Goal: Task Accomplishment & Management: Manage account settings

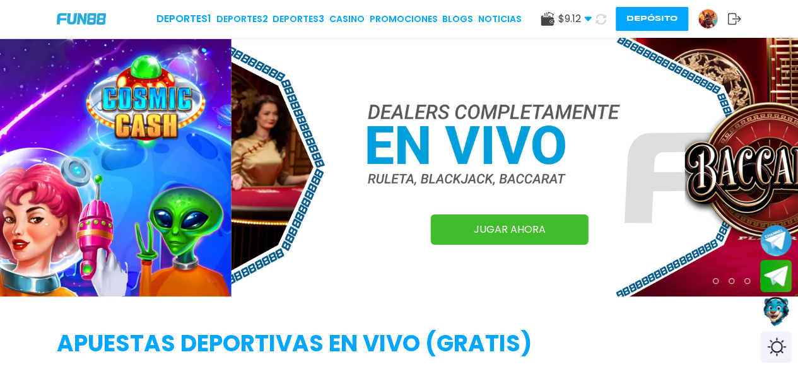
click at [655, 15] on button "Depósito" at bounding box center [652, 19] width 73 height 24
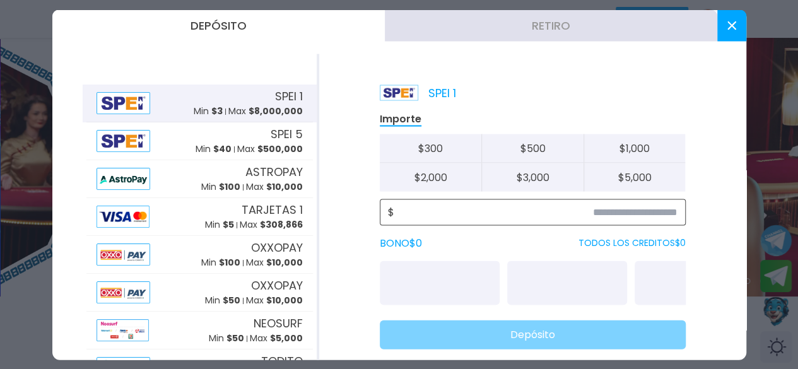
click at [540, 208] on input at bounding box center [535, 211] width 283 height 15
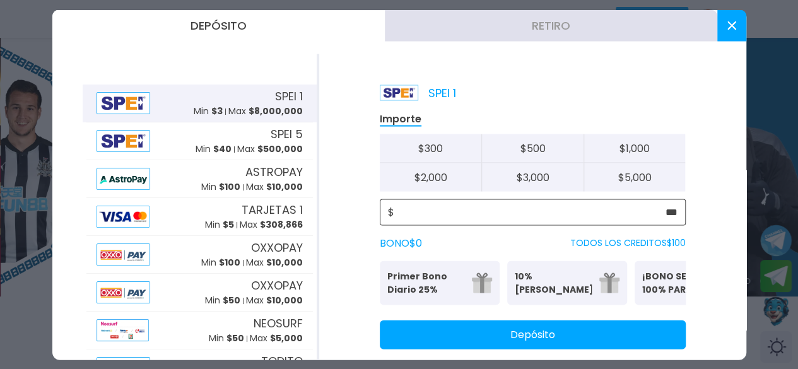
type input "***"
click at [571, 343] on button "Depósito" at bounding box center [533, 334] width 306 height 29
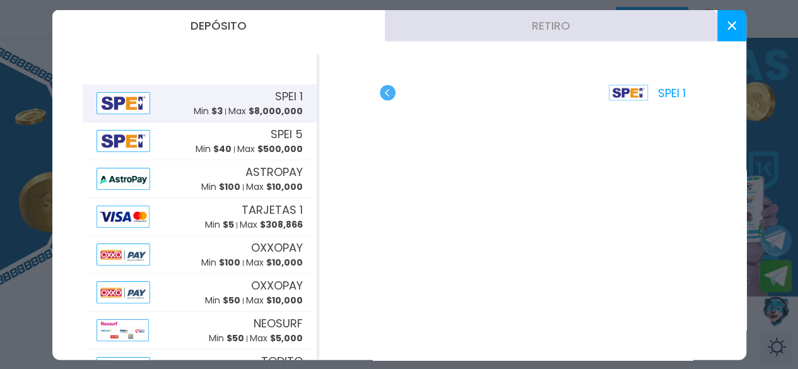
click at [733, 25] on icon at bounding box center [732, 25] width 9 height 9
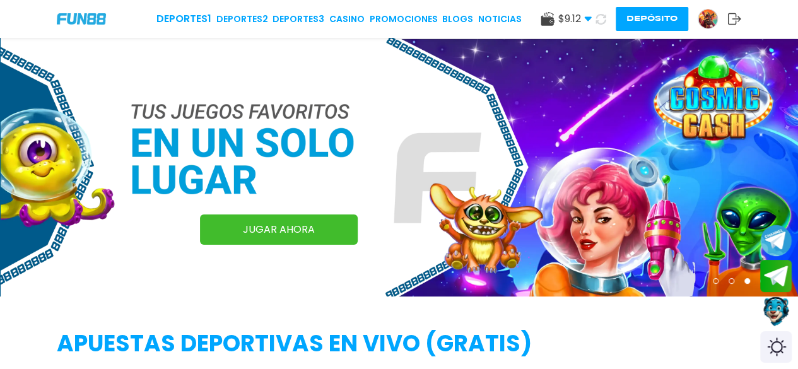
click at [603, 17] on use at bounding box center [601, 19] width 14 height 14
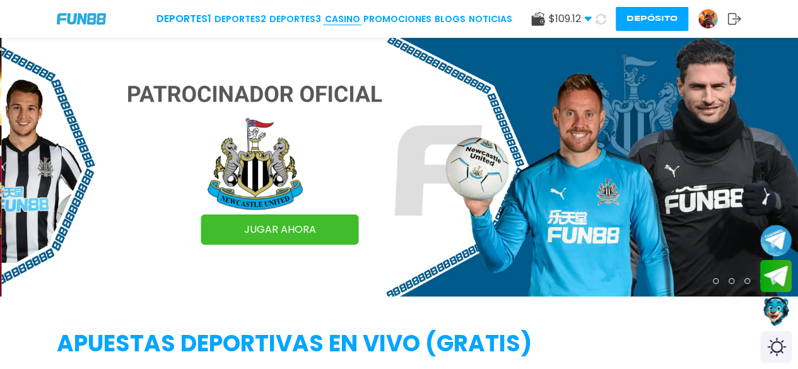
click at [356, 16] on link "CASINO" at bounding box center [341, 19] width 35 height 13
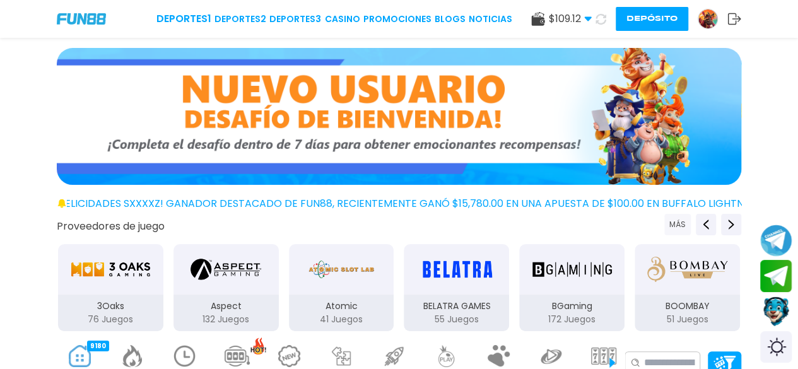
click at [682, 229] on button "MÁS" at bounding box center [678, 224] width 27 height 21
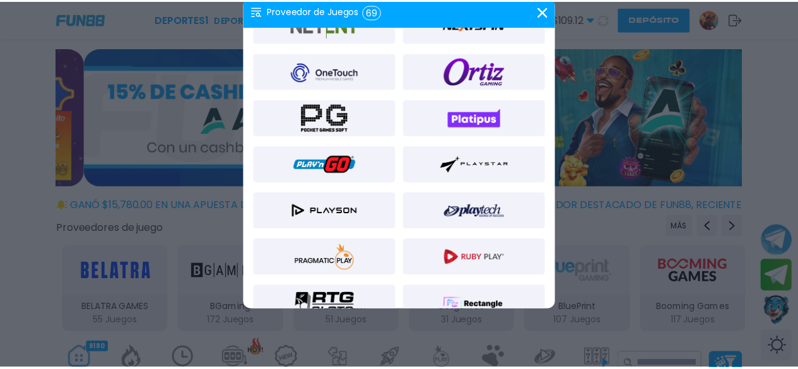
scroll to position [872, 0]
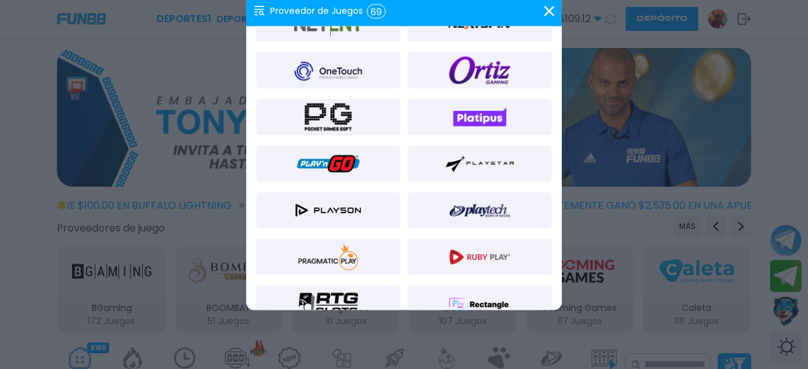
click at [350, 208] on img at bounding box center [328, 210] width 68 height 30
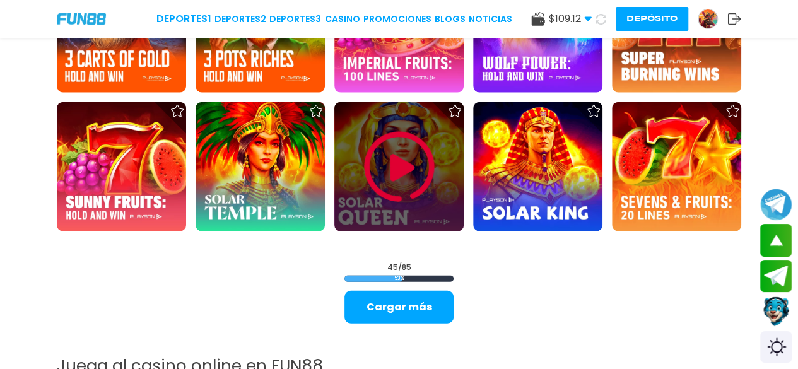
scroll to position [1406, 0]
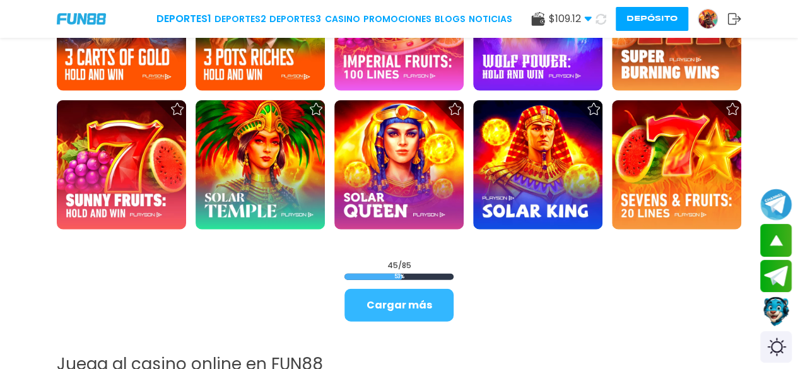
click at [408, 308] on button "Cargar más" at bounding box center [399, 305] width 109 height 33
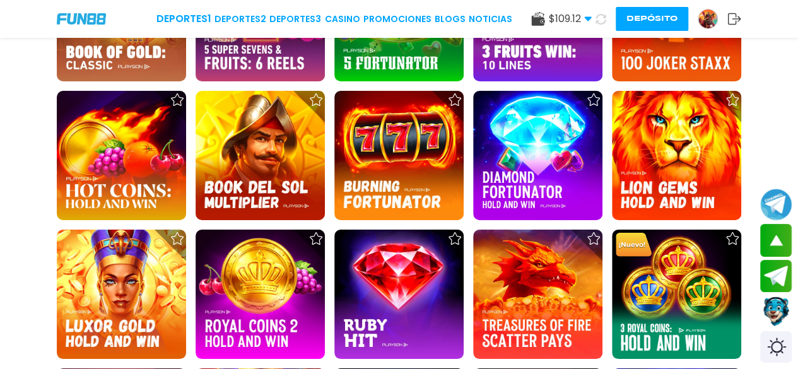
scroll to position [2248, 0]
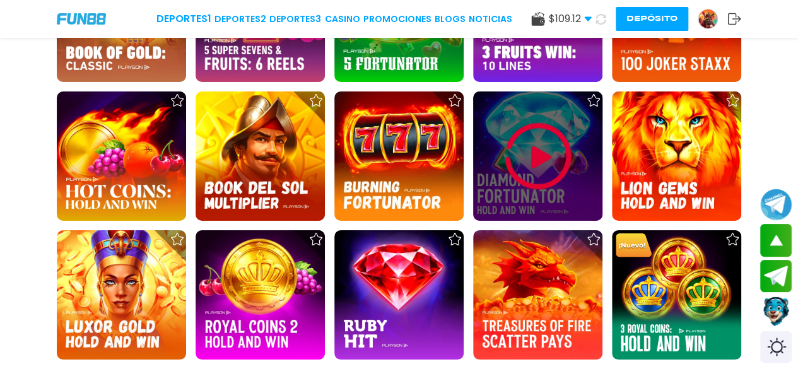
click at [533, 149] on img at bounding box center [538, 157] width 76 height 76
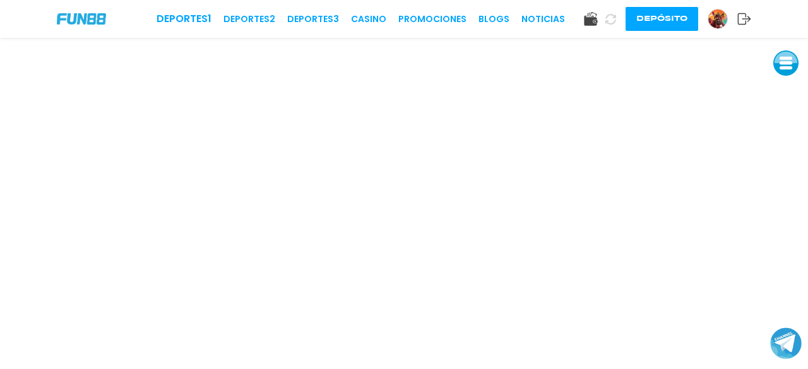
click at [788, 65] on button at bounding box center [785, 62] width 25 height 25
click at [791, 150] on button at bounding box center [785, 148] width 25 height 25
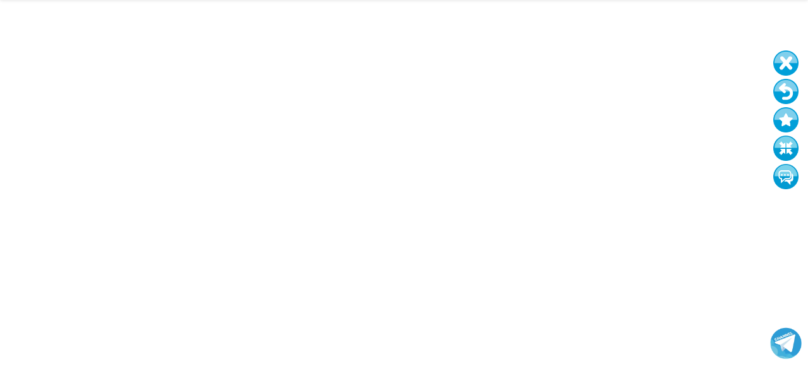
click at [786, 95] on button at bounding box center [785, 91] width 25 height 25
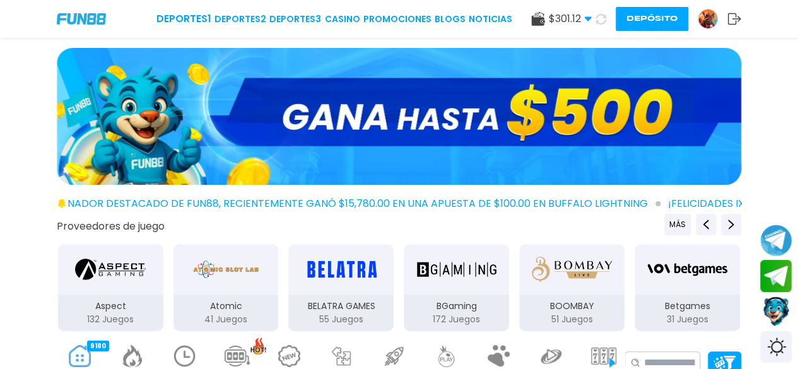
click at [654, 15] on button "Depósito" at bounding box center [652, 19] width 73 height 24
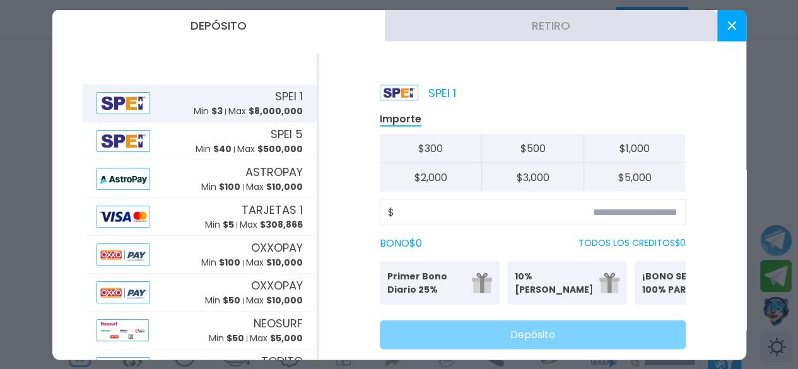
click at [613, 25] on button "Retiro" at bounding box center [551, 25] width 333 height 32
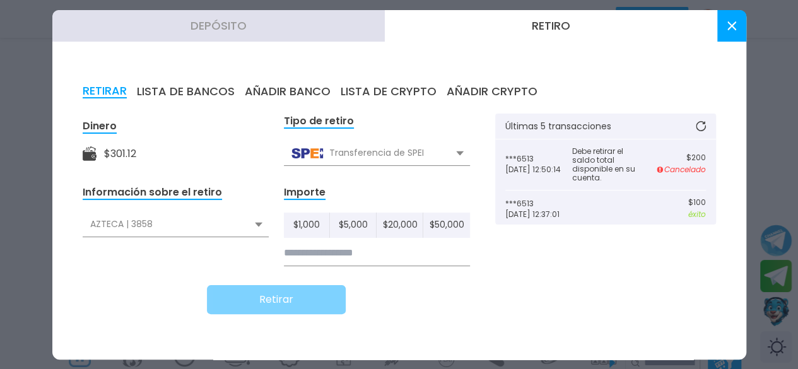
click at [444, 249] on input at bounding box center [377, 253] width 186 height 26
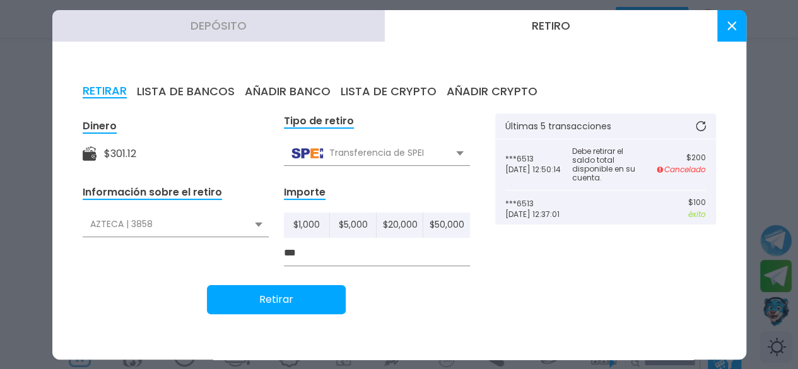
type input "***"
click at [257, 228] on div "AZTECA | 3858" at bounding box center [176, 225] width 186 height 24
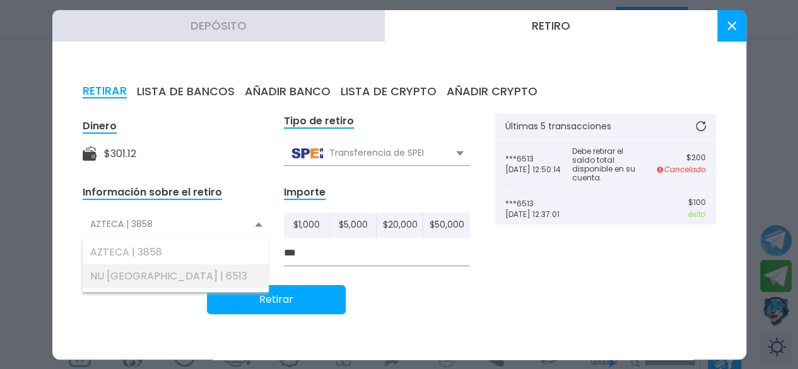
click at [175, 276] on div "NU [GEOGRAPHIC_DATA] | 6513" at bounding box center [176, 276] width 186 height 24
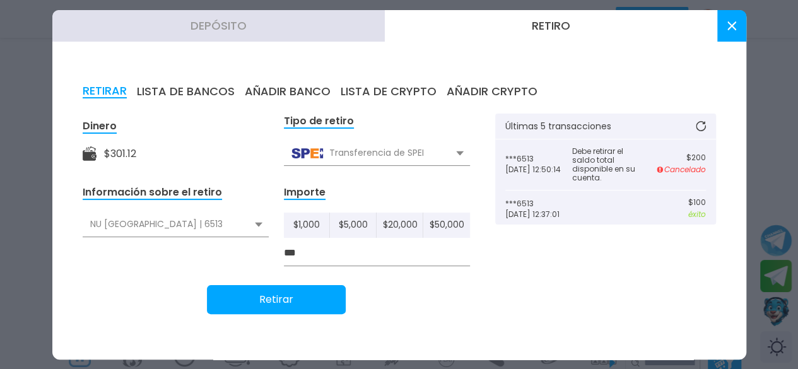
click at [264, 297] on button "Retirar" at bounding box center [276, 299] width 139 height 29
click at [728, 26] on icon at bounding box center [732, 25] width 9 height 9
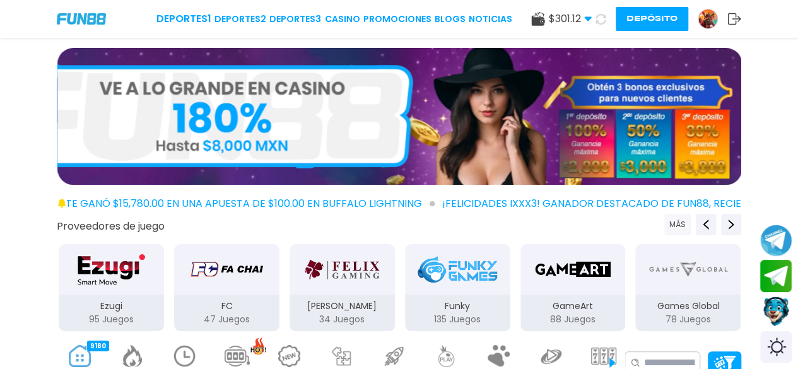
click at [679, 227] on button "MÁS" at bounding box center [678, 224] width 27 height 21
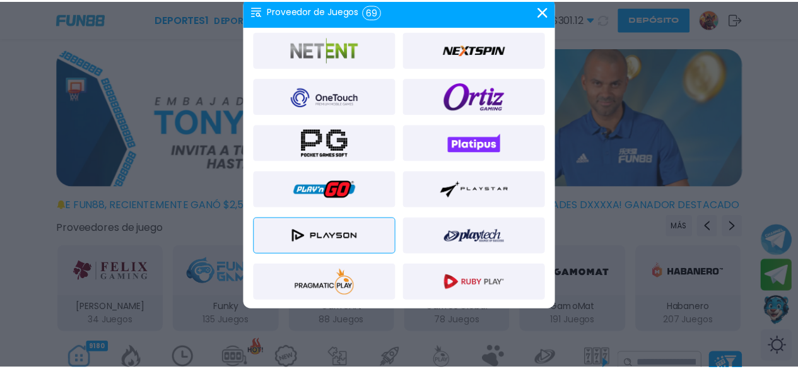
scroll to position [846, 0]
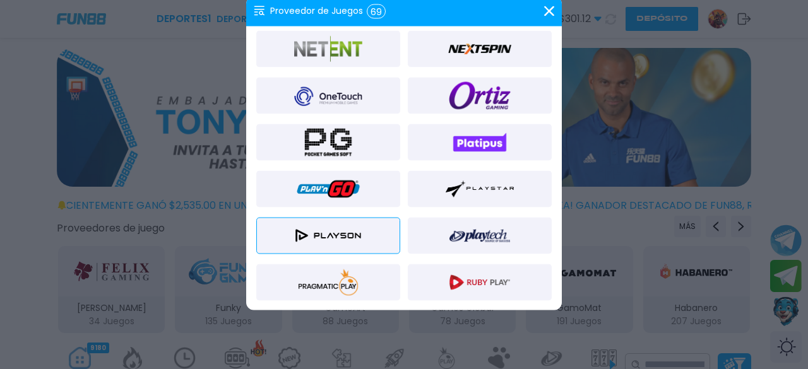
click at [375, 243] on div at bounding box center [328, 235] width 144 height 37
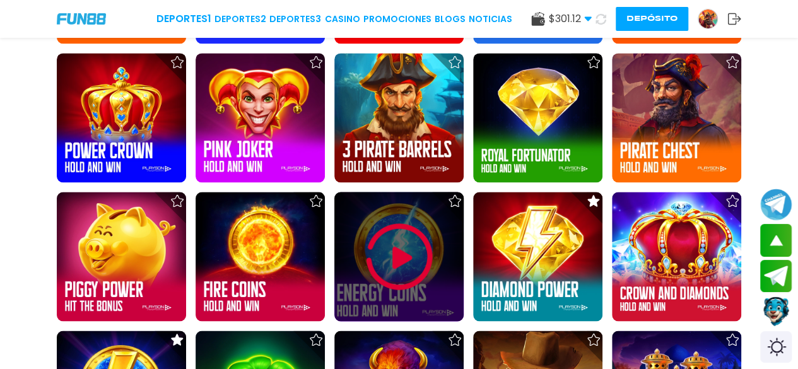
scroll to position [900, 0]
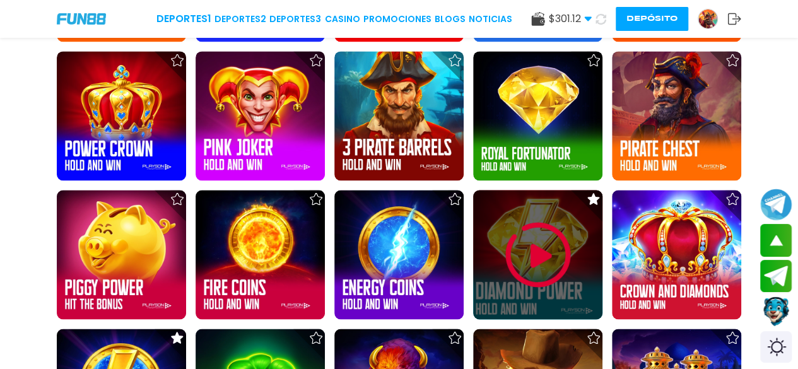
click at [525, 273] on img at bounding box center [538, 255] width 76 height 76
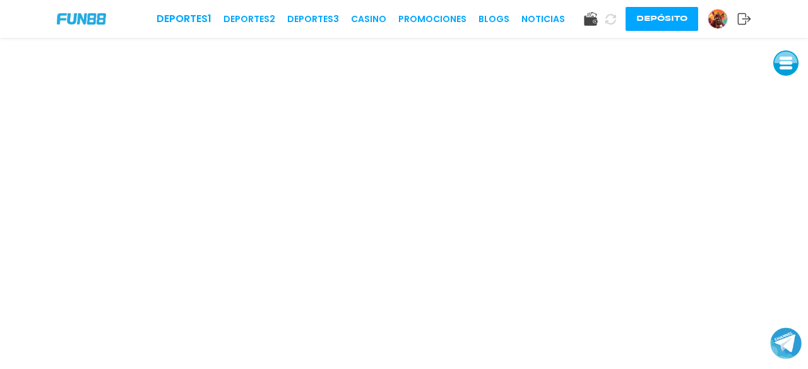
click at [784, 71] on button at bounding box center [785, 62] width 25 height 25
click at [789, 152] on button at bounding box center [785, 148] width 25 height 25
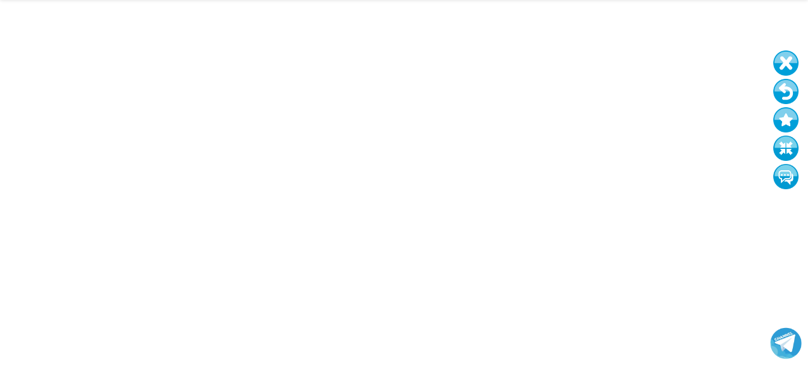
click at [783, 86] on button at bounding box center [785, 91] width 25 height 25
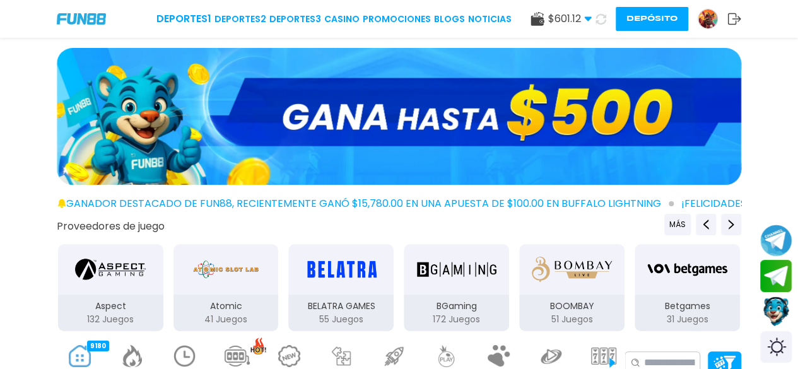
click at [668, 18] on button "Depósito" at bounding box center [652, 19] width 73 height 24
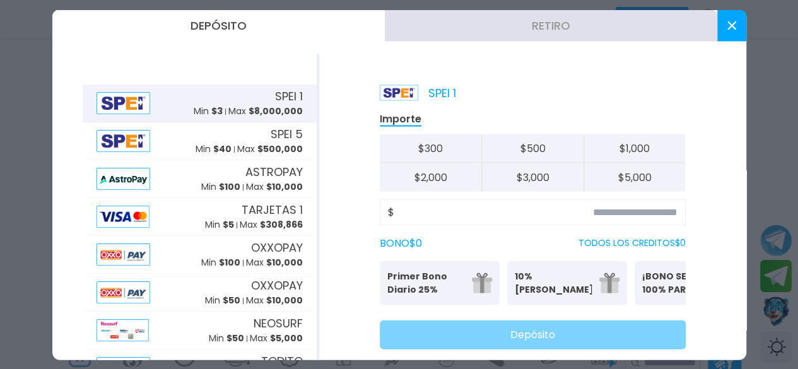
click at [606, 31] on button "Retiro" at bounding box center [551, 25] width 333 height 32
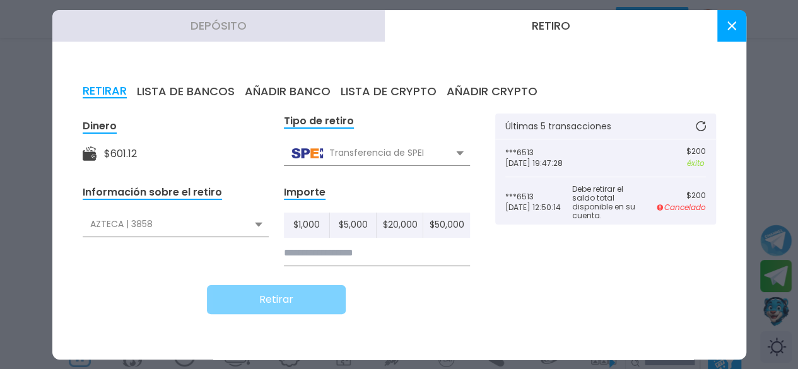
click at [256, 229] on div "AZTECA | 3858" at bounding box center [176, 225] width 186 height 24
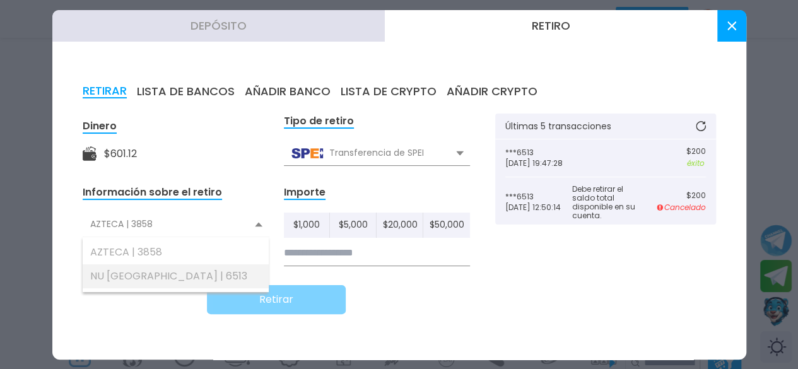
click at [198, 276] on div "NU [GEOGRAPHIC_DATA] | 6513" at bounding box center [176, 276] width 186 height 24
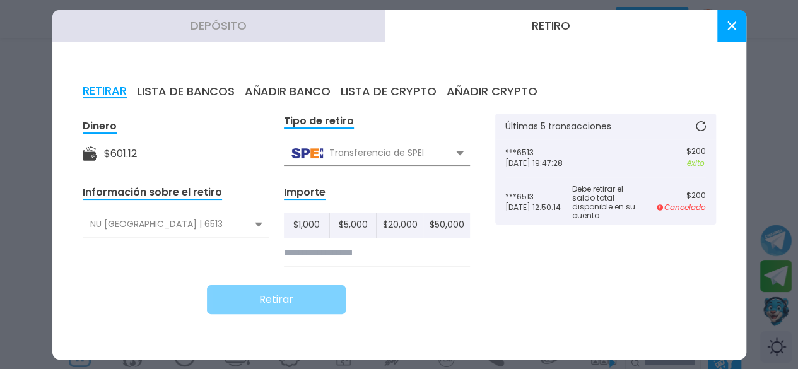
click at [334, 252] on input at bounding box center [377, 253] width 186 height 26
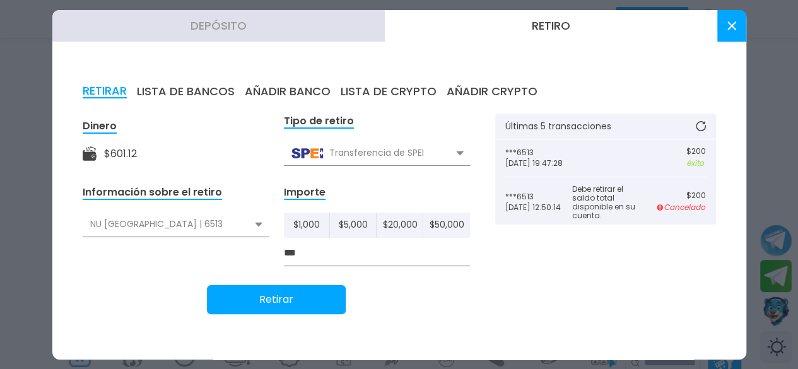
type input "***"
click at [302, 304] on button "Retirar" at bounding box center [276, 299] width 139 height 29
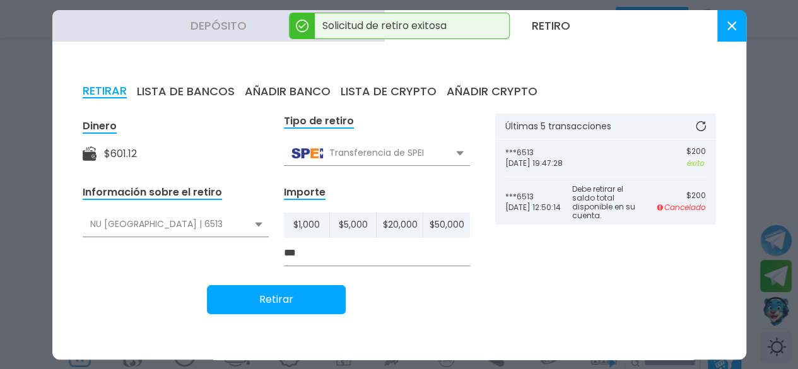
click at [737, 22] on button at bounding box center [732, 26] width 29 height 32
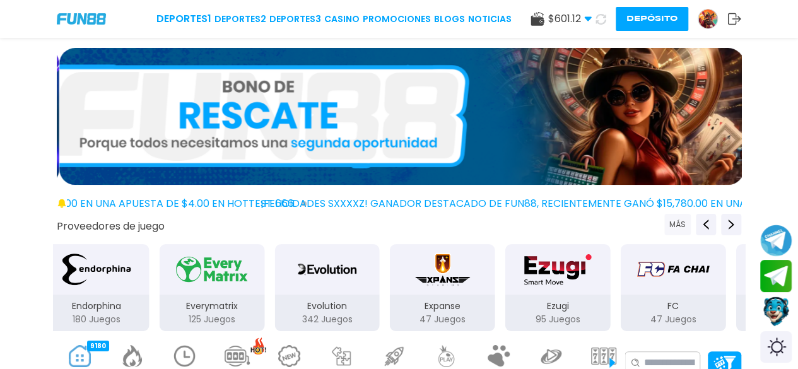
click at [677, 225] on button "MÁS" at bounding box center [678, 224] width 27 height 21
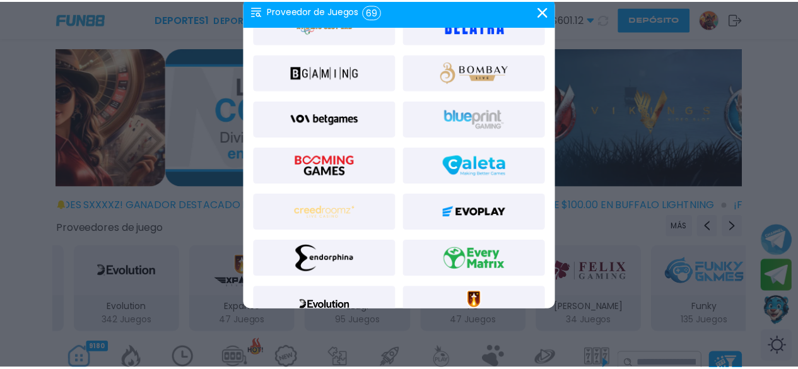
scroll to position [71, 0]
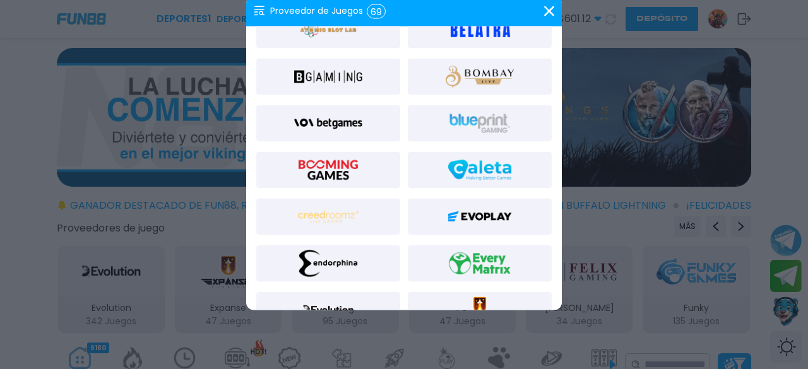
click at [326, 78] on img at bounding box center [328, 76] width 68 height 30
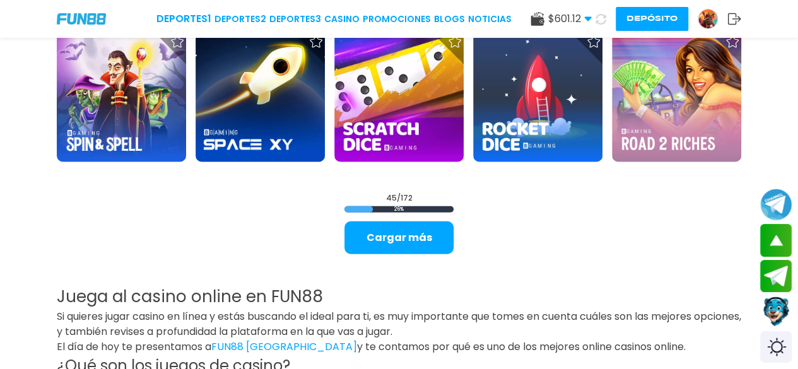
scroll to position [1474, 0]
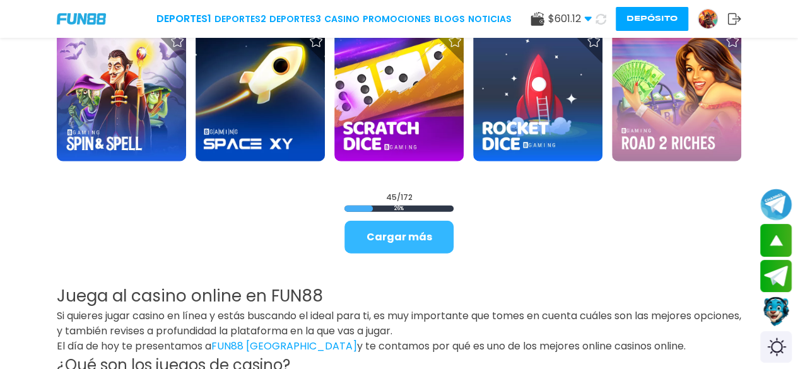
click at [408, 233] on button "Cargar más" at bounding box center [399, 237] width 109 height 33
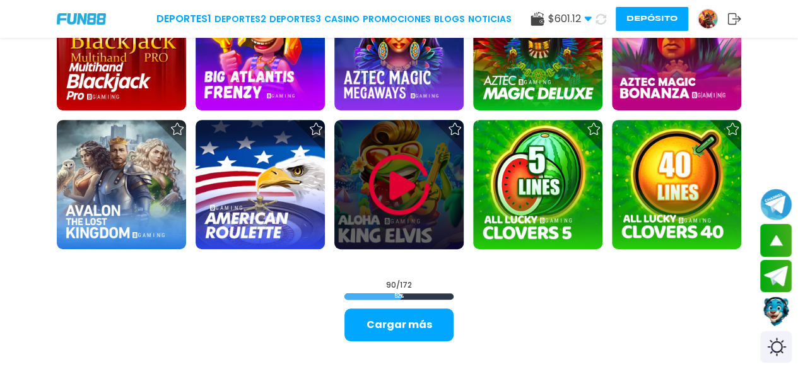
scroll to position [2637, 0]
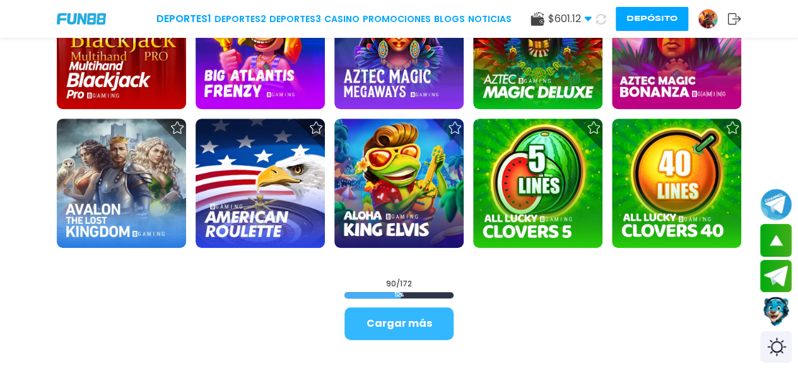
click at [410, 319] on button "Cargar más" at bounding box center [399, 323] width 109 height 33
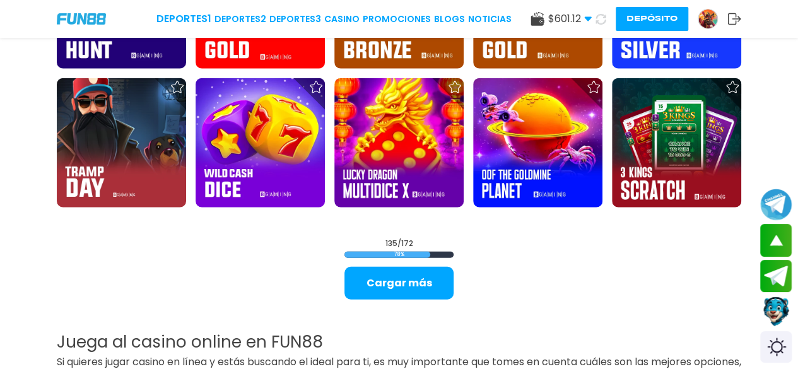
scroll to position [3930, 0]
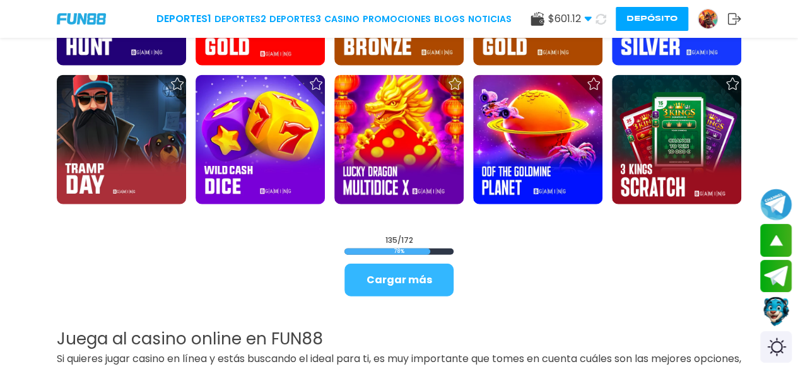
click at [417, 282] on button "Cargar más" at bounding box center [399, 280] width 109 height 33
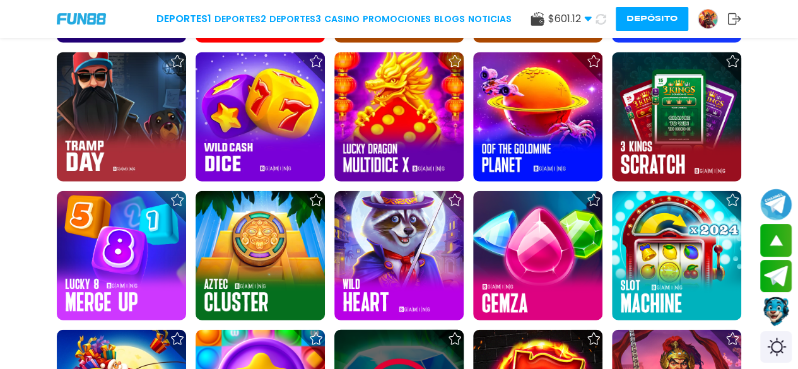
scroll to position [3952, 0]
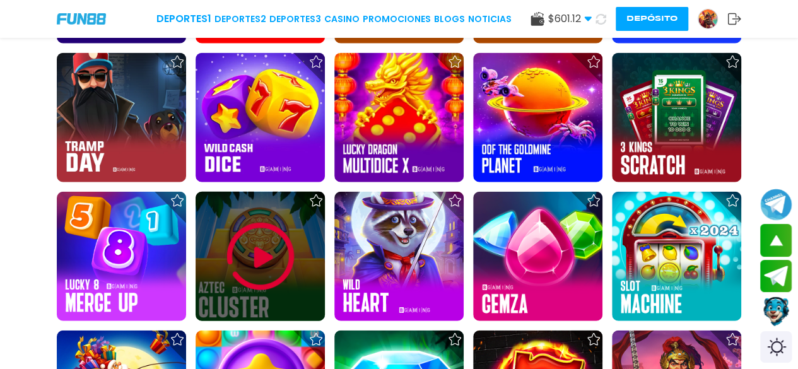
click at [294, 268] on img at bounding box center [261, 257] width 76 height 76
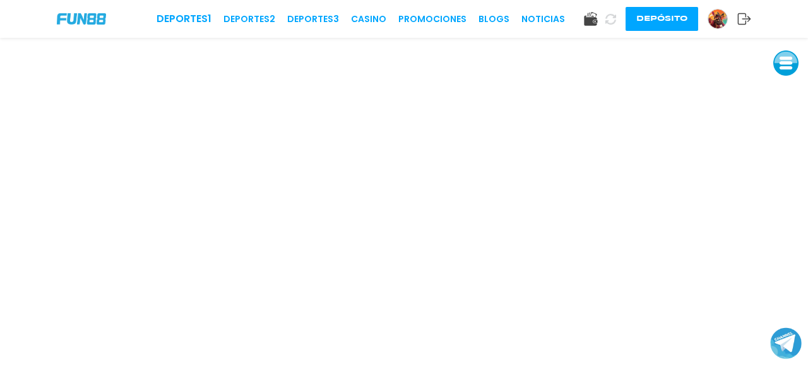
click at [783, 69] on button at bounding box center [785, 62] width 25 height 25
click at [786, 144] on button at bounding box center [785, 148] width 25 height 25
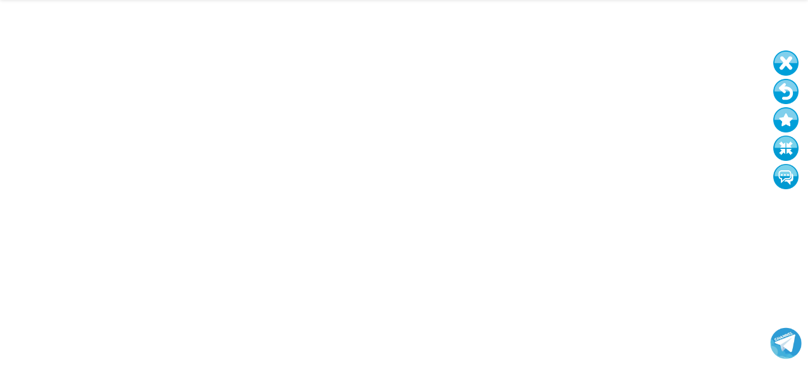
click at [783, 95] on button at bounding box center [785, 91] width 25 height 25
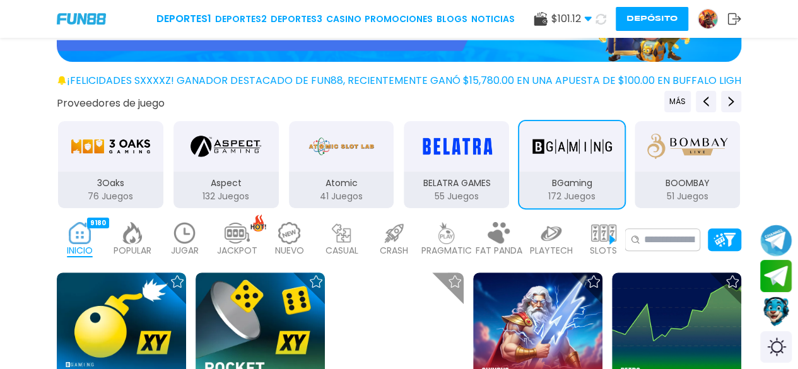
scroll to position [125, 0]
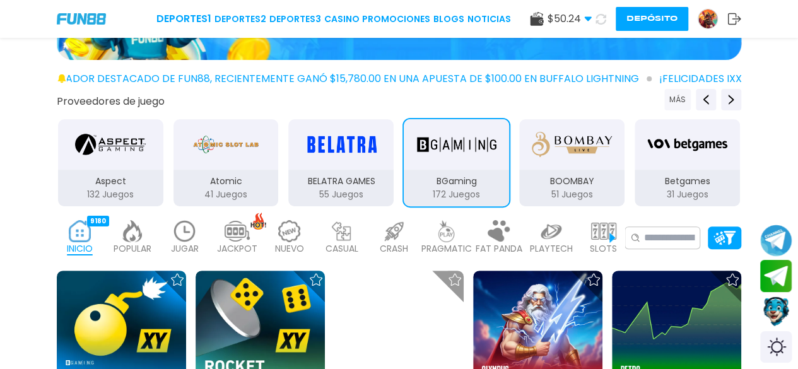
click at [677, 100] on button "MÁS" at bounding box center [678, 99] width 27 height 21
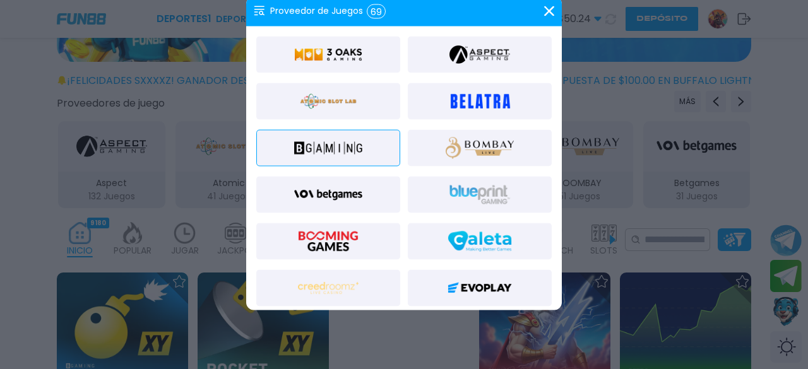
click at [348, 47] on img at bounding box center [328, 54] width 68 height 30
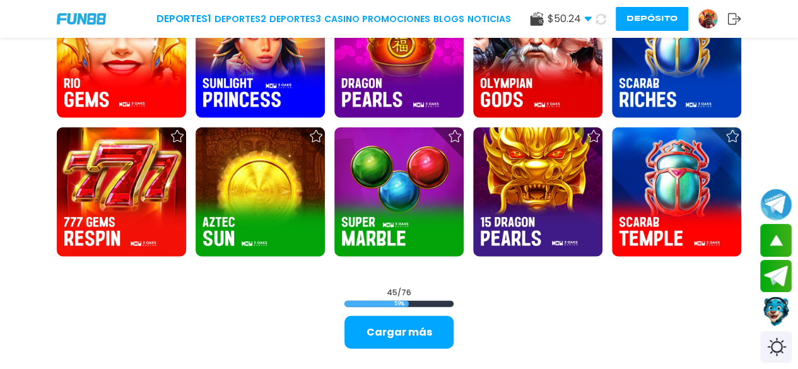
scroll to position [1380, 0]
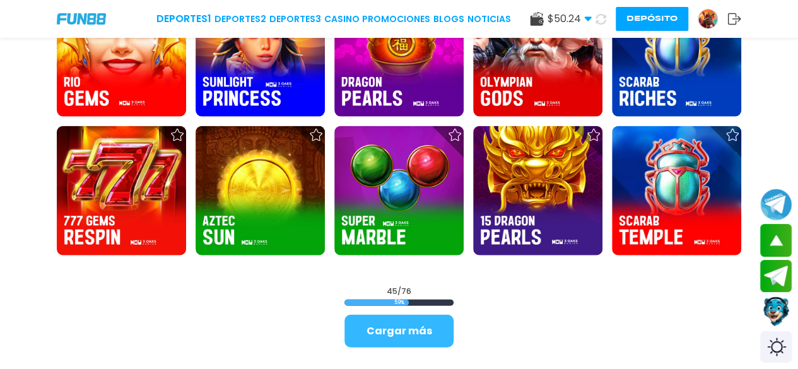
click at [393, 331] on button "Cargar más" at bounding box center [399, 331] width 109 height 33
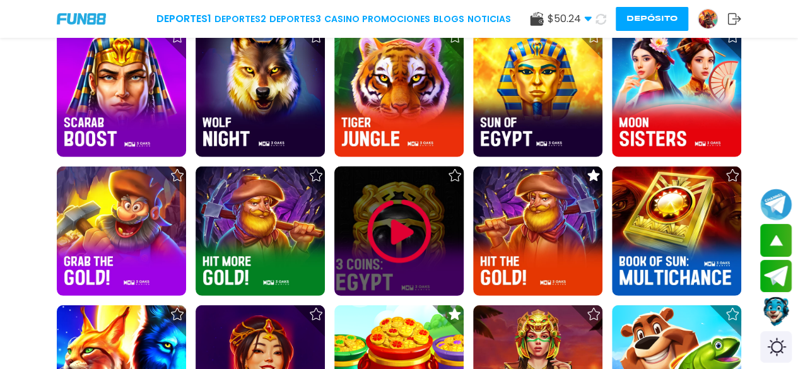
scroll to position [1757, 0]
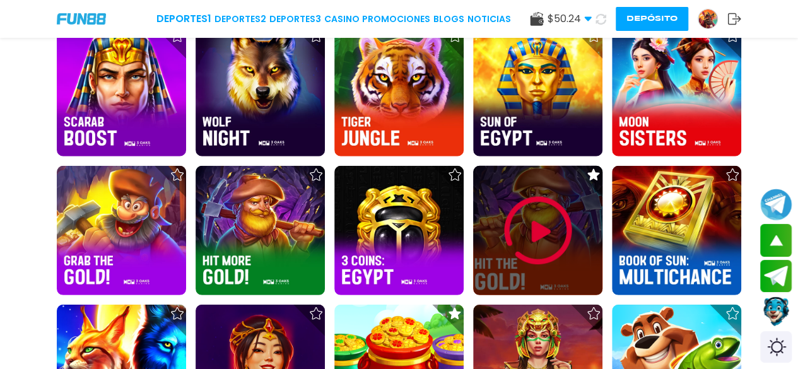
click at [535, 252] on img at bounding box center [538, 231] width 76 height 76
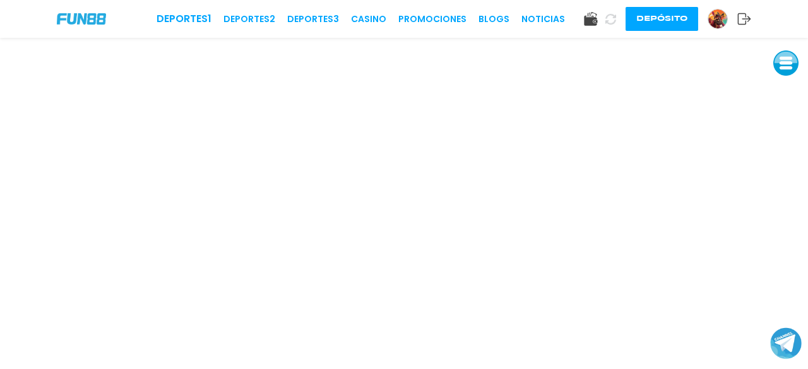
click at [786, 66] on button at bounding box center [785, 62] width 25 height 25
click at [784, 145] on button at bounding box center [785, 148] width 25 height 25
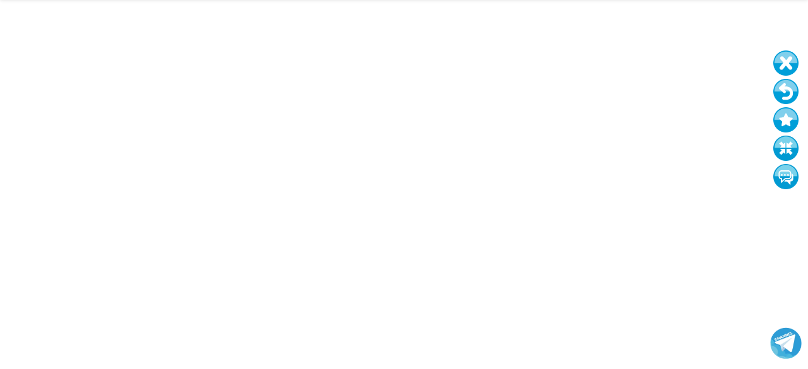
click at [789, 86] on button at bounding box center [785, 91] width 25 height 25
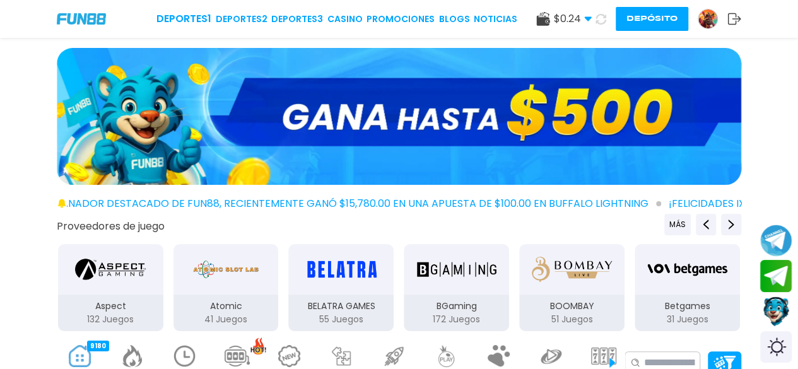
click at [711, 24] on img at bounding box center [708, 18] width 19 height 19
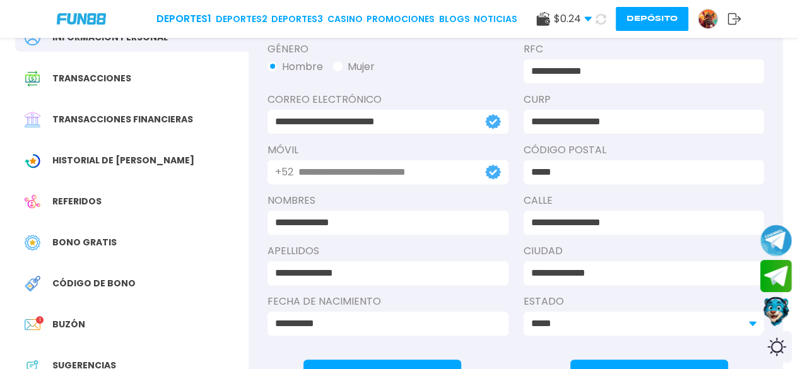
scroll to position [120, 0]
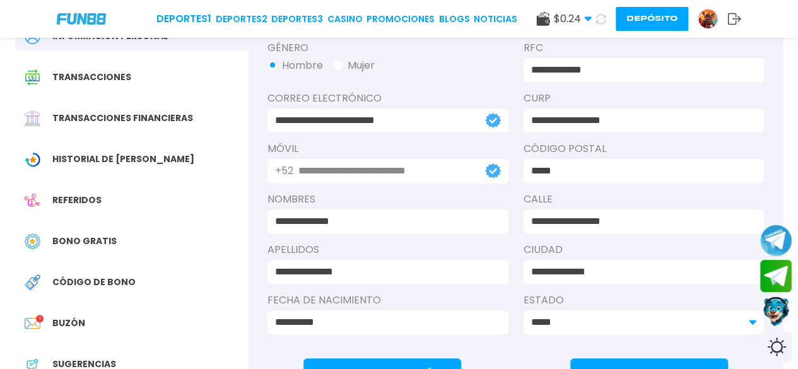
click at [85, 242] on span "Bono Gratis" at bounding box center [84, 241] width 64 height 13
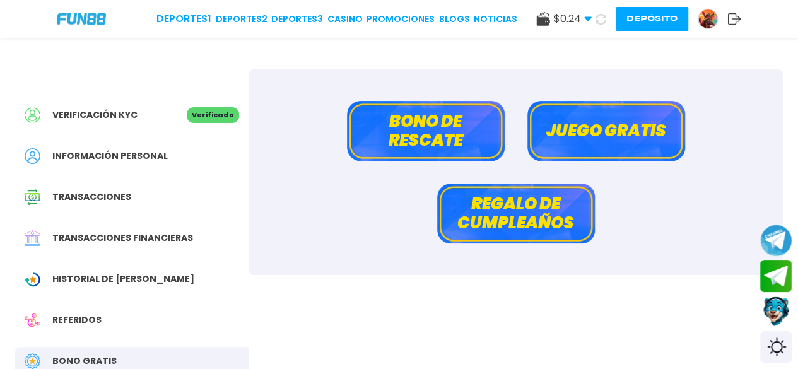
click at [405, 138] on button "Bono de rescate" at bounding box center [426, 131] width 158 height 60
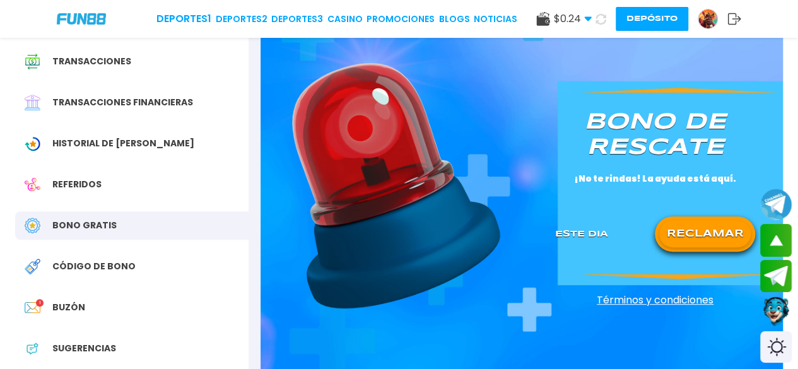
scroll to position [136, 0]
click at [683, 242] on button "RECLAMAR" at bounding box center [705, 233] width 92 height 27
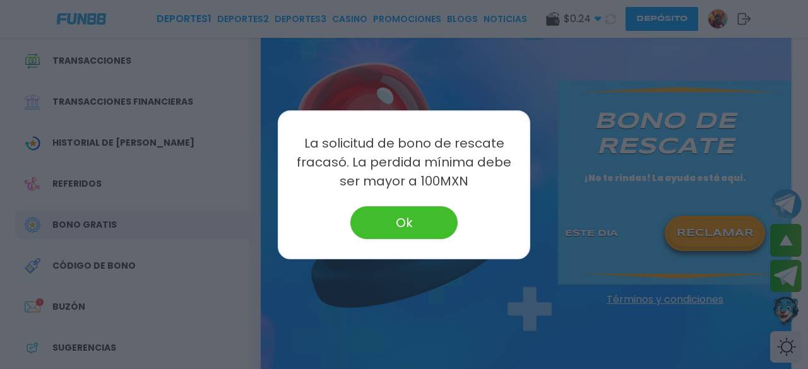
click at [428, 234] on button "Ok" at bounding box center [403, 222] width 107 height 33
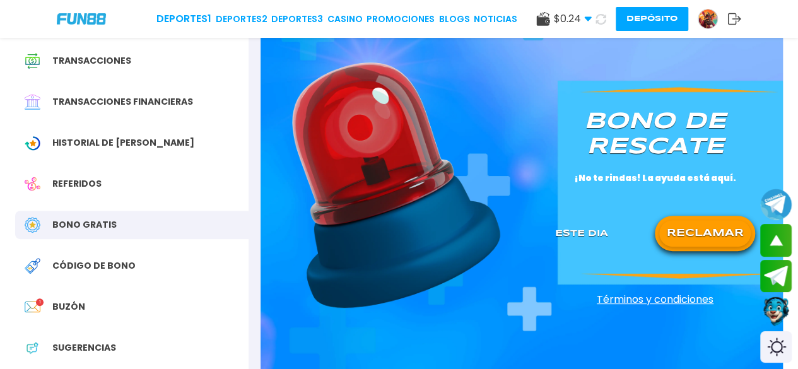
click at [69, 310] on span "Buzón" at bounding box center [68, 306] width 33 height 13
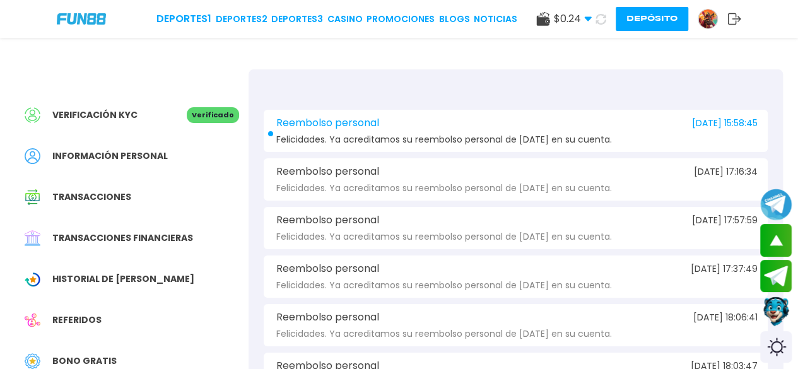
click at [344, 131] on div "Reembolso personal [DATE] 15:58:45 Felicidades. Ya acreditamos su reembolso per…" at bounding box center [516, 131] width 504 height 42
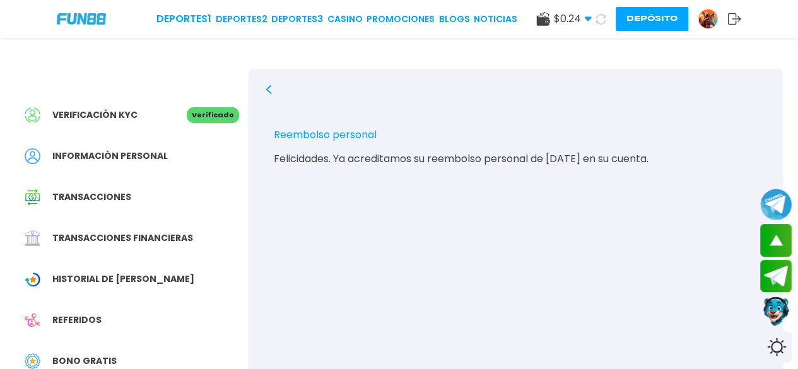
click at [91, 21] on img at bounding box center [81, 18] width 49 height 11
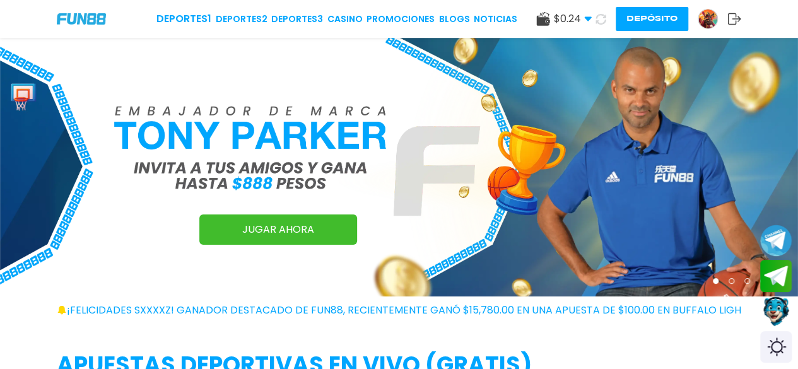
click at [707, 22] on img at bounding box center [708, 18] width 19 height 19
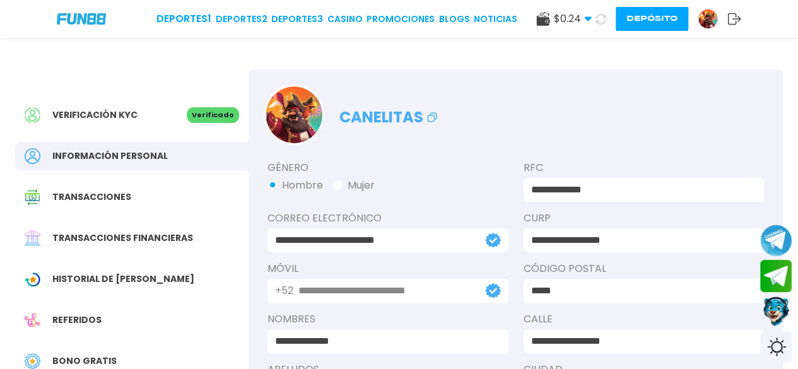
click at [736, 18] on icon at bounding box center [735, 19] width 14 height 13
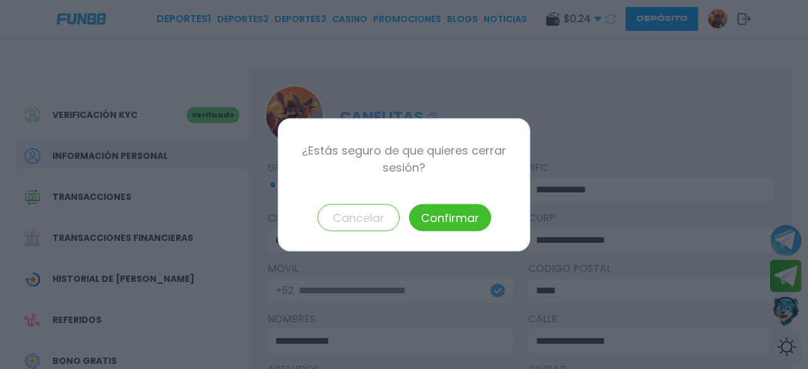
click at [454, 213] on button "Confirmar" at bounding box center [450, 217] width 82 height 27
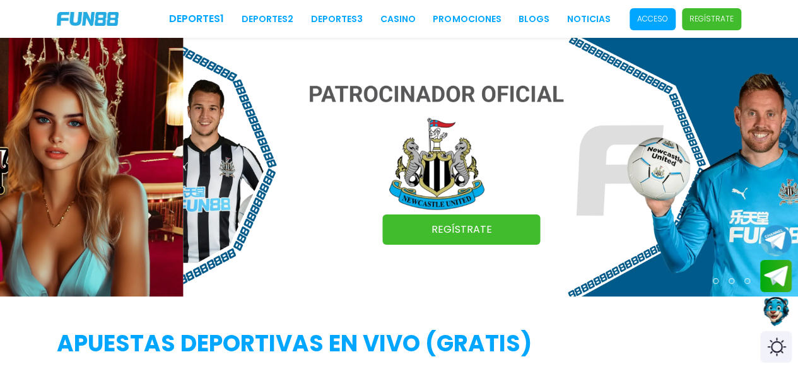
click at [647, 19] on p "Acceso" at bounding box center [652, 18] width 31 height 11
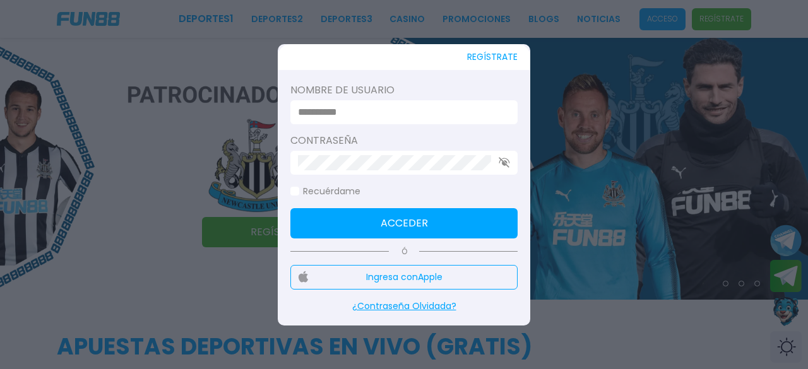
click at [418, 109] on input at bounding box center [400, 112] width 204 height 15
click at [418, 109] on input "*" at bounding box center [400, 112] width 204 height 15
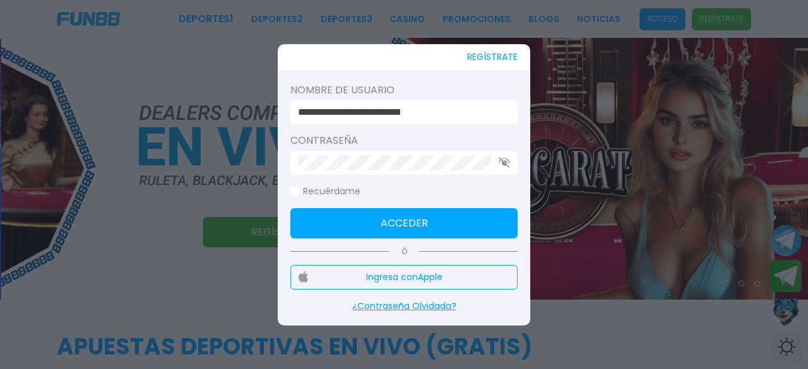
type input "**********"
click button "Acceder" at bounding box center [403, 223] width 227 height 30
